Goal: Task Accomplishment & Management: Use online tool/utility

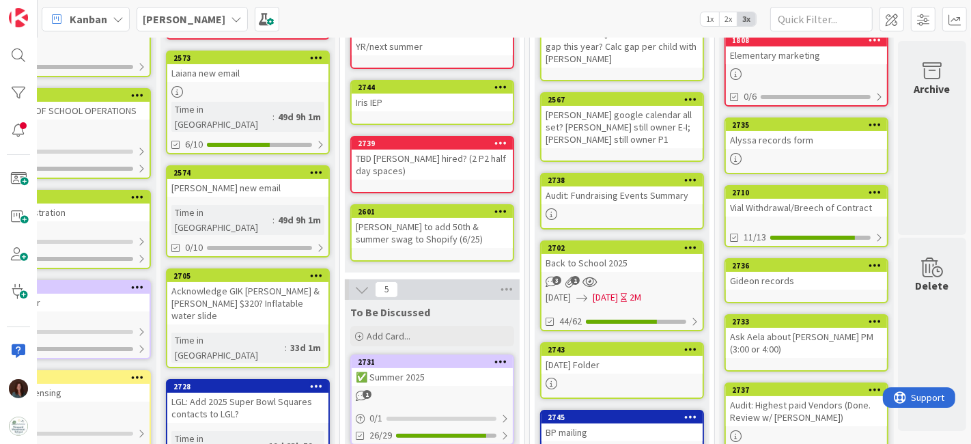
scroll to position [227, 71]
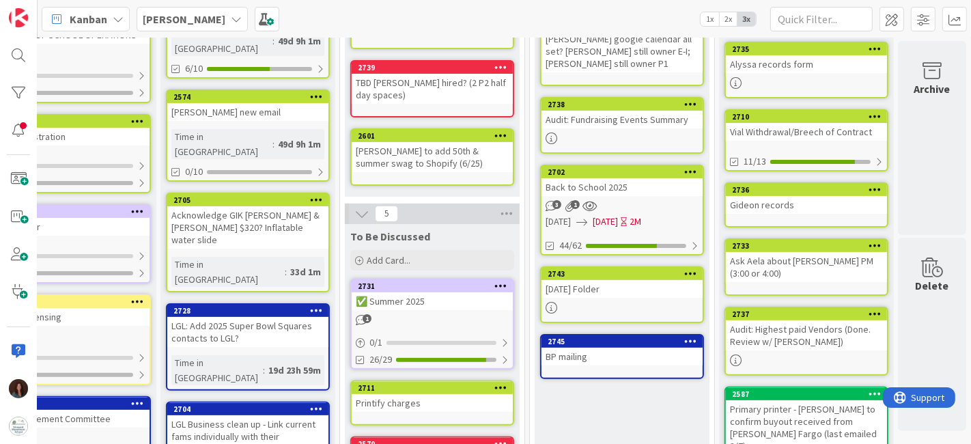
click at [632, 275] on div "2743" at bounding box center [622, 274] width 161 height 12
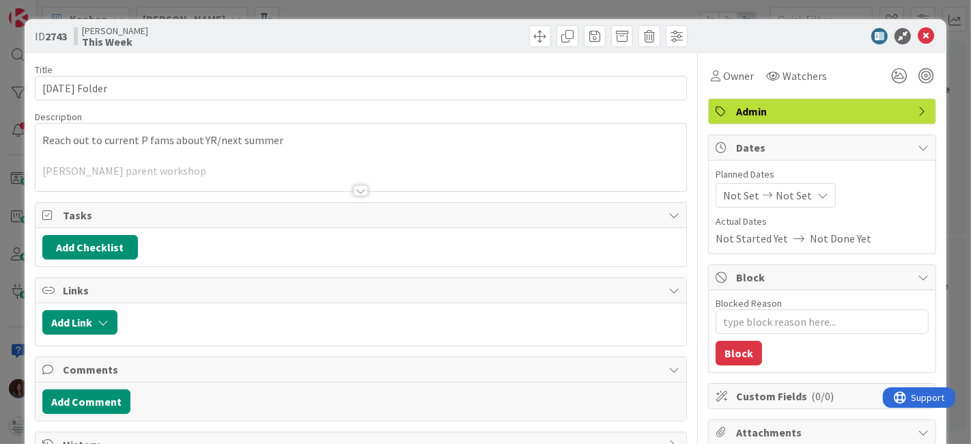
click at [40, 140] on div "Reach out to current P fams about YR/next summer [PERSON_NAME] parent workshop …" at bounding box center [361, 158] width 651 height 68
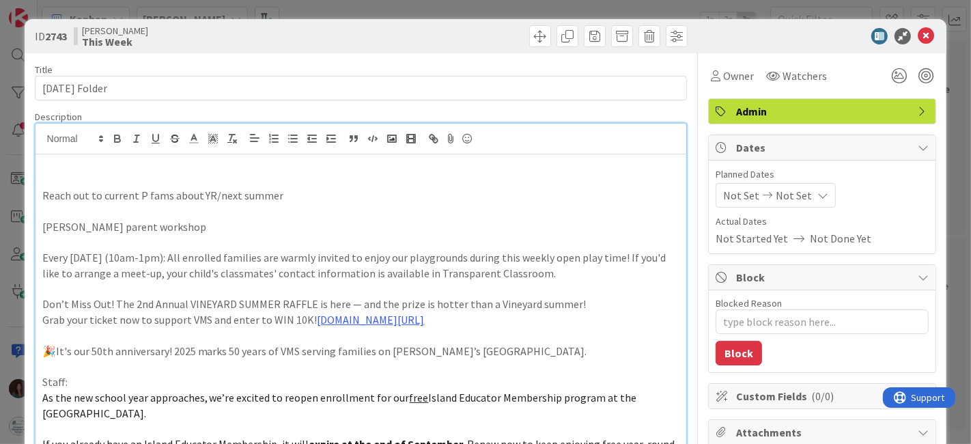
click at [158, 168] on p at bounding box center [361, 165] width 638 height 16
type textarea "x"
click at [918, 38] on icon at bounding box center [926, 36] width 16 height 16
